Goal: Check status: Check status

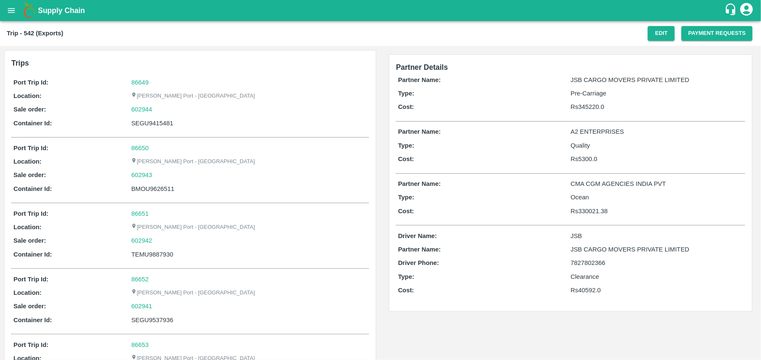
click at [379, 307] on div "Trips Port Trip Id: 86649 Location: Jawaharlal Nehru Port - Nhava Sheva Sale or…" at bounding box center [190, 327] width 381 height 562
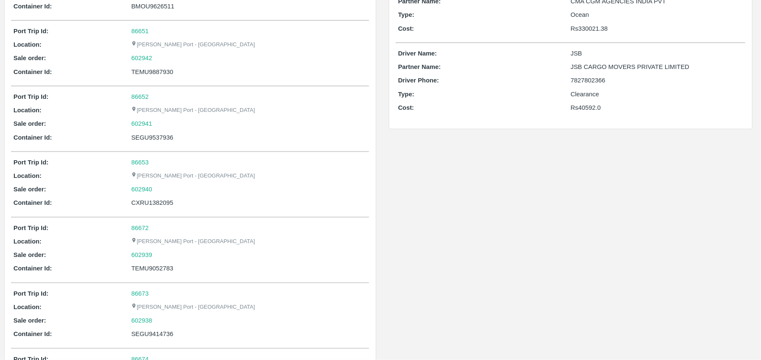
scroll to position [250, 0]
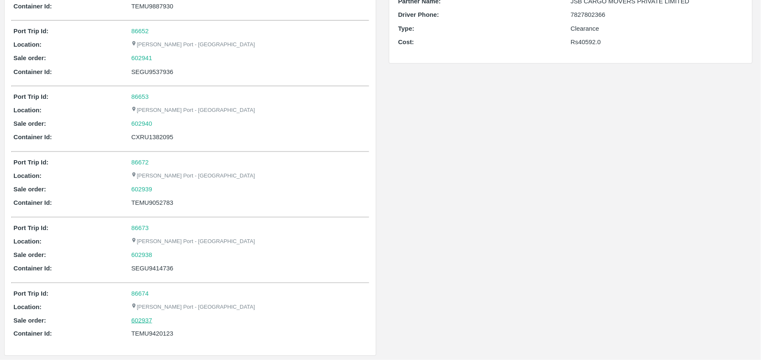
click at [149, 320] on link "602937" at bounding box center [141, 320] width 21 height 9
click at [140, 257] on link "602938" at bounding box center [141, 254] width 21 height 9
click at [463, 107] on div "Partner Details Partner Name: JSB CARGO MOVERS PRIVATE LIMITED Type: Pre-Carria…" at bounding box center [571, 79] width 381 height 562
click at [135, 320] on link "602937" at bounding box center [141, 320] width 21 height 9
click at [330, 238] on div "Jawaharlal Nehru Port - Nhava Sheva" at bounding box center [249, 241] width 236 height 9
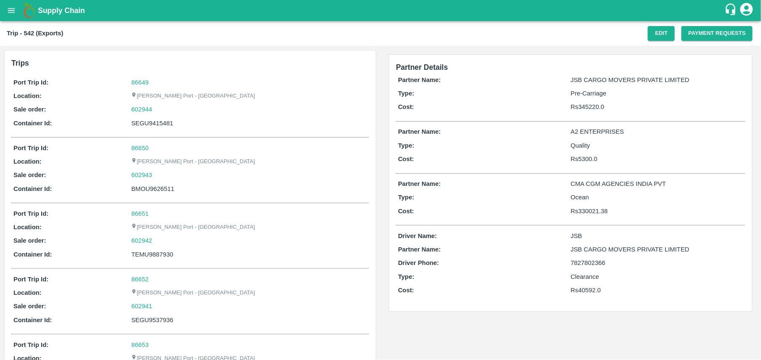
scroll to position [22, 0]
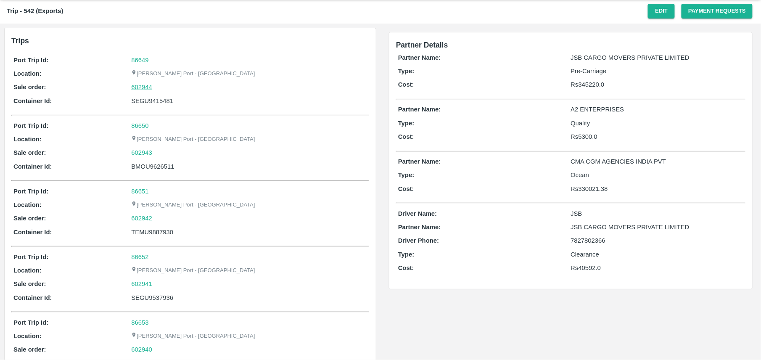
click at [140, 83] on link "602944" at bounding box center [141, 86] width 21 height 9
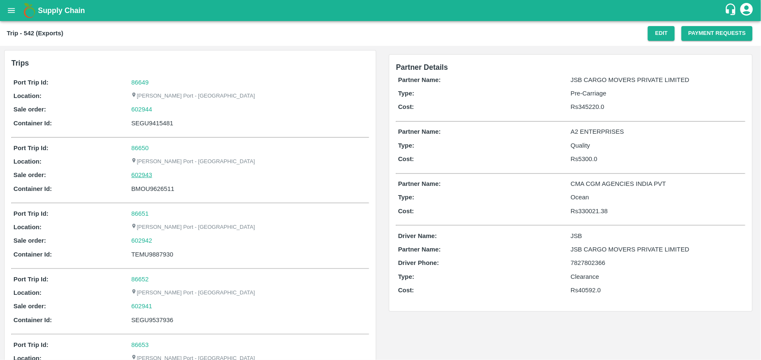
click at [145, 176] on link "602943" at bounding box center [141, 174] width 21 height 9
drag, startPoint x: 130, startPoint y: 110, endPoint x: 153, endPoint y: 113, distance: 24.1
click at [153, 113] on div "Sale order: 602944" at bounding box center [190, 109] width 354 height 9
copy div "602944"
click at [162, 125] on div "SEGU9415481" at bounding box center [249, 123] width 236 height 9
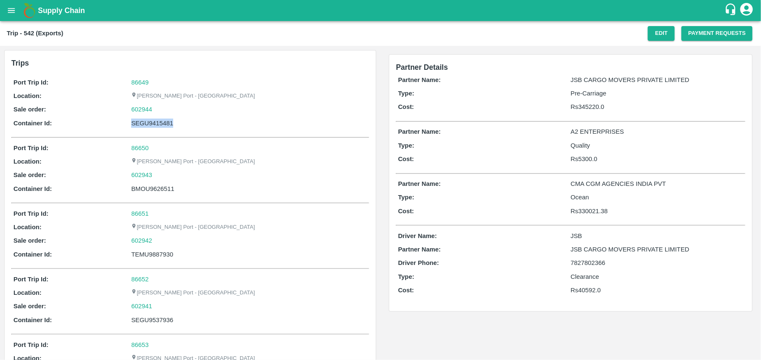
click at [162, 125] on div "SEGU9415481" at bounding box center [249, 123] width 236 height 9
copy div "SEGU9415481"
click at [384, 275] on div "Partner Details Partner Name: JSB CARGO MOVERS PRIVATE LIMITED Type: Pre-Carria…" at bounding box center [571, 183] width 376 height 274
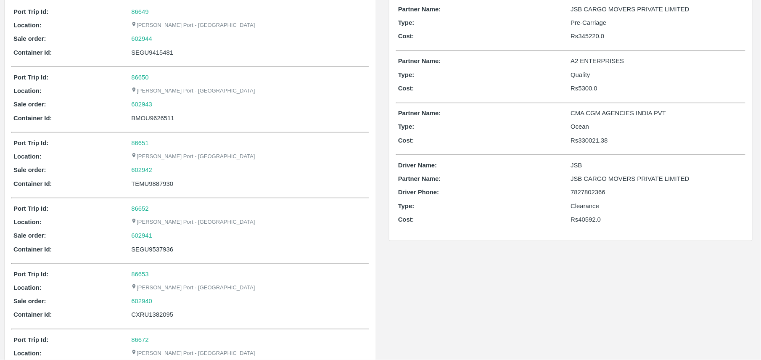
scroll to position [3, 0]
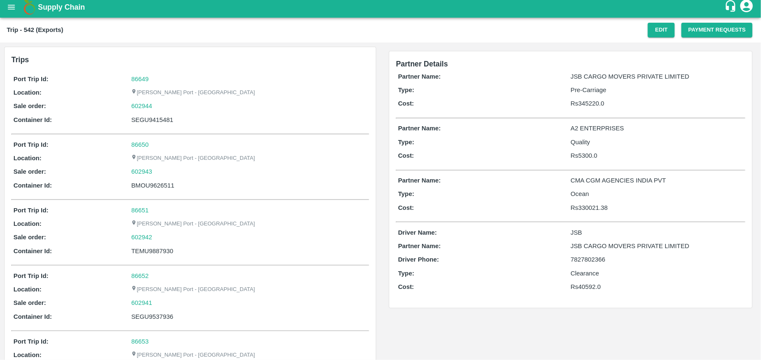
click at [147, 120] on div "SEGU9415481" at bounding box center [249, 119] width 236 height 9
copy div "SEGU9415481"
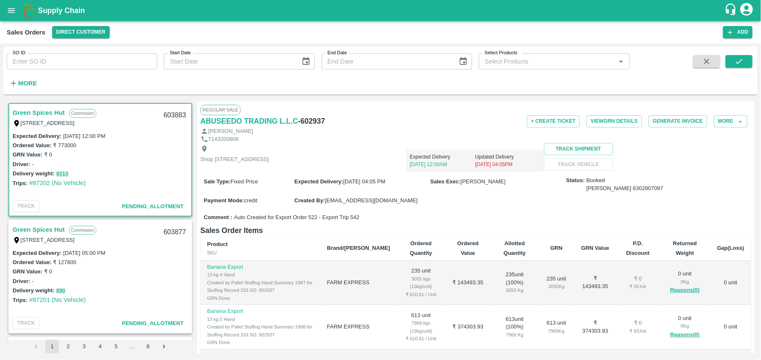
click at [496, 210] on div "Sale Type : Fixed Price Expected Delivery : 27 Aug 2025, 04:05 PM Sales Exec : …" at bounding box center [476, 191] width 551 height 38
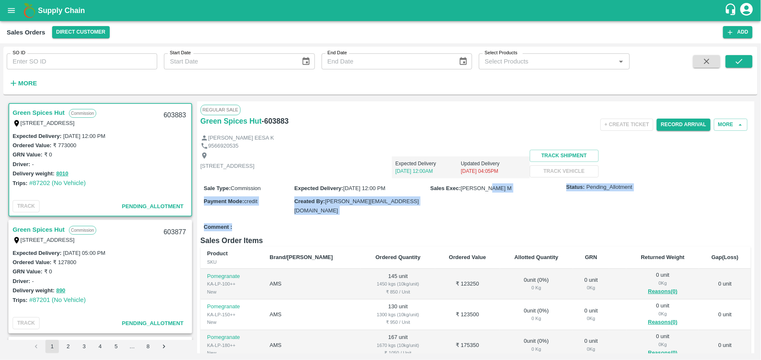
drag, startPoint x: 496, startPoint y: 236, endPoint x: 458, endPoint y: 241, distance: 39.0
click at [458, 241] on div "Regular Sale Green Spices Hut - 603883 + Create Ticket Record Arrival More MOHA…" at bounding box center [476, 227] width 558 height 252
click at [461, 235] on div "Comment :" at bounding box center [476, 227] width 551 height 15
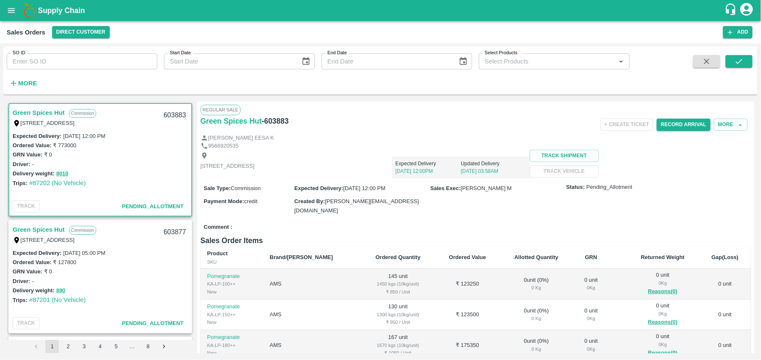
click at [451, 235] on div "Comment :" at bounding box center [476, 227] width 551 height 15
click at [96, 56] on input "SO ID" at bounding box center [82, 61] width 151 height 16
paste input "602944"
type input "602944"
click at [749, 60] on button "submit" at bounding box center [739, 61] width 27 height 13
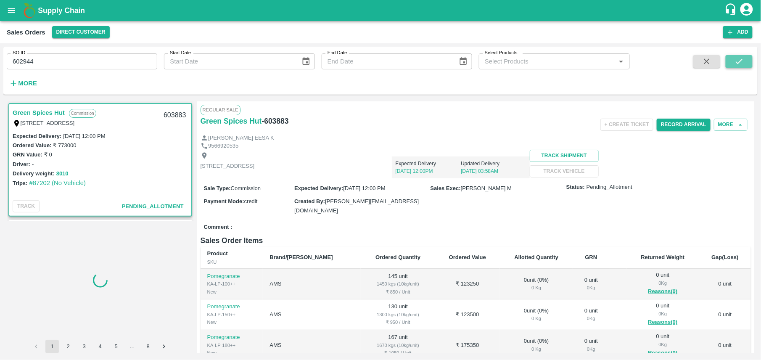
click at [749, 60] on button "submit" at bounding box center [739, 61] width 27 height 13
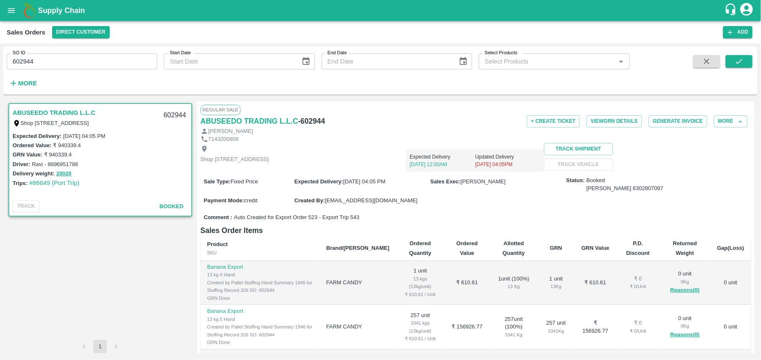
click at [399, 170] on div "Expected Delivery [DATE] 12:00AM Updated Delivery [DATE] 04:05PM" at bounding box center [406, 157] width 275 height 29
